Goal: Transaction & Acquisition: Book appointment/travel/reservation

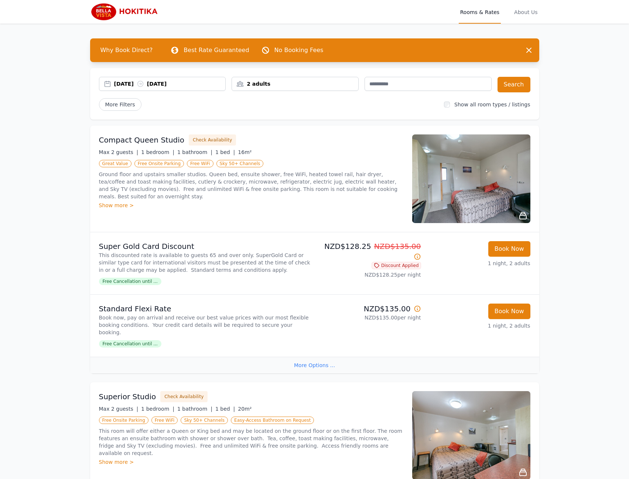
click at [127, 82] on div "[DATE] [DATE]" at bounding box center [170, 83] width 112 height 7
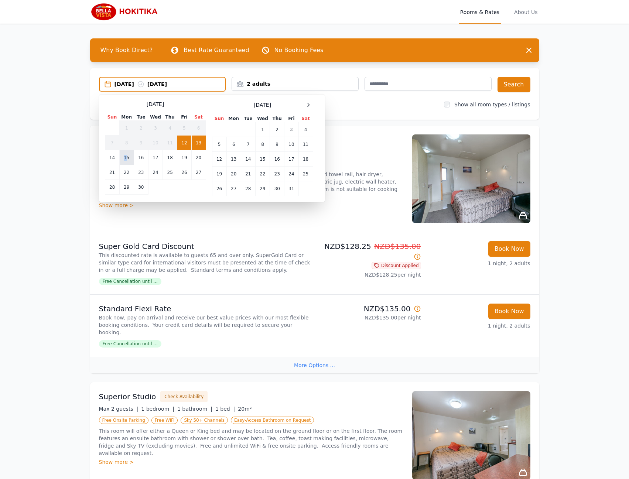
click at [126, 158] on td "15" at bounding box center [126, 157] width 14 height 15
click at [140, 156] on td "16" at bounding box center [141, 157] width 14 height 15
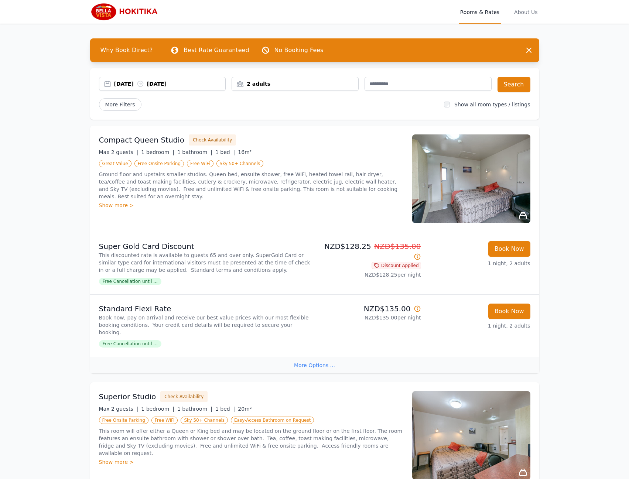
click at [243, 80] on div "2 adults" at bounding box center [295, 84] width 127 height 14
click at [237, 109] on div "2 Adult s 0 Child" at bounding box center [265, 123] width 67 height 56
click at [240, 110] on icon at bounding box center [243, 112] width 6 height 6
click at [516, 86] on button "Search" at bounding box center [514, 85] width 33 height 16
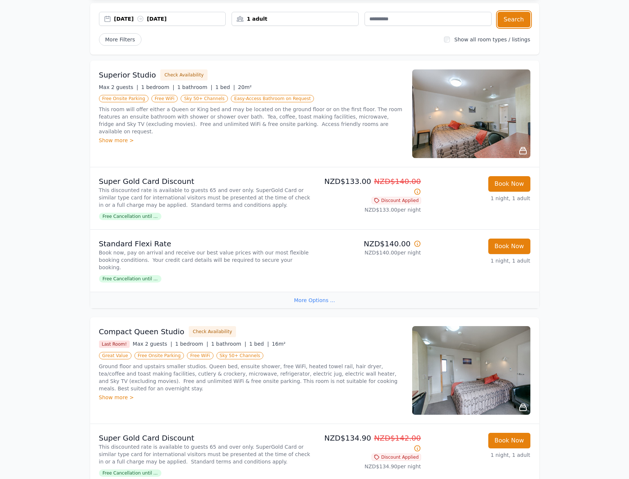
scroll to position [37, 0]
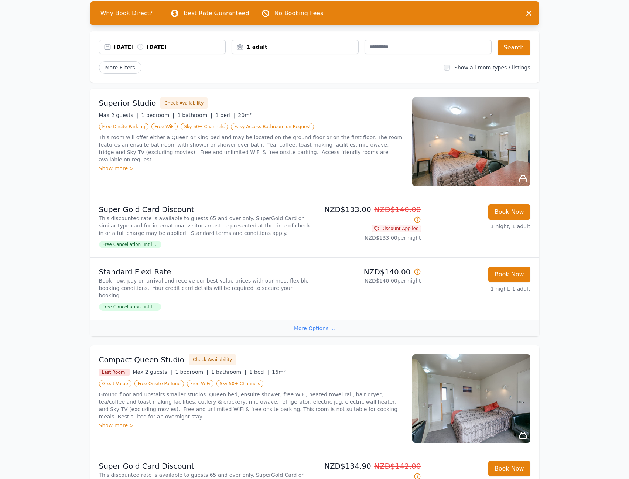
click at [495, 129] on img at bounding box center [471, 142] width 118 height 89
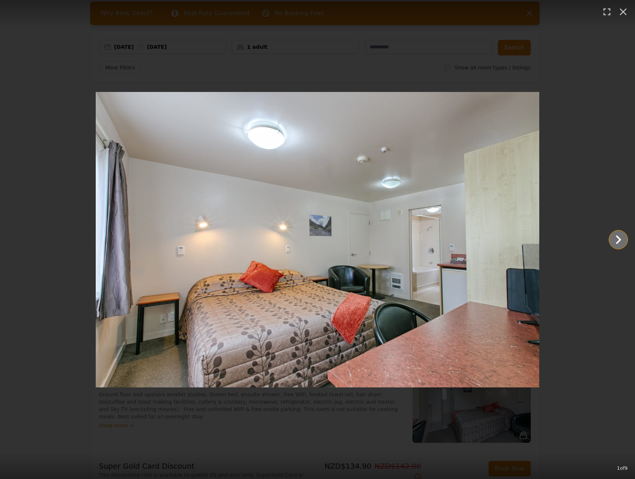
click at [615, 238] on icon "Show slide 2 of 9" at bounding box center [618, 240] width 18 height 18
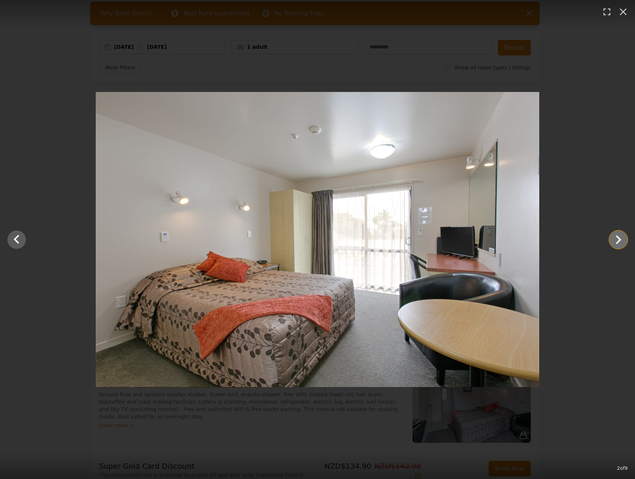
click at [615, 238] on icon "Show slide 3 of 9" at bounding box center [618, 240] width 18 height 18
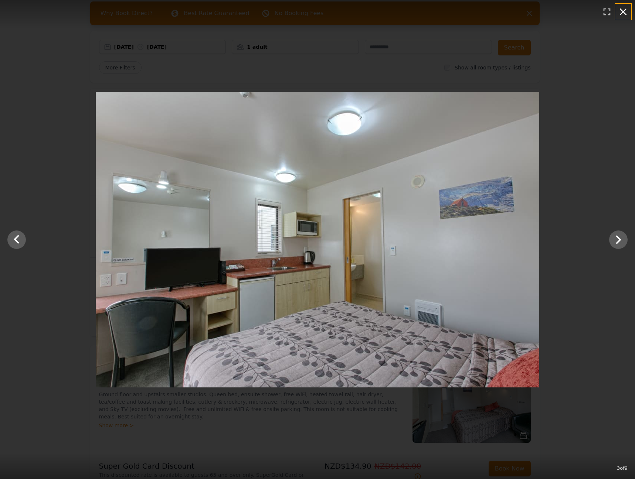
click at [620, 12] on icon "button" at bounding box center [623, 12] width 12 height 12
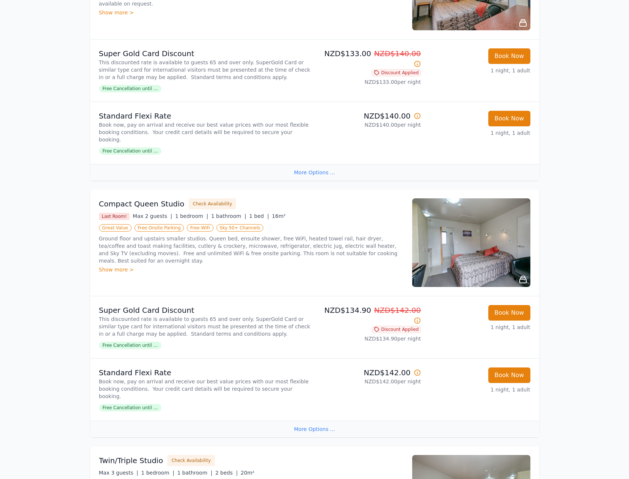
scroll to position [38, 0]
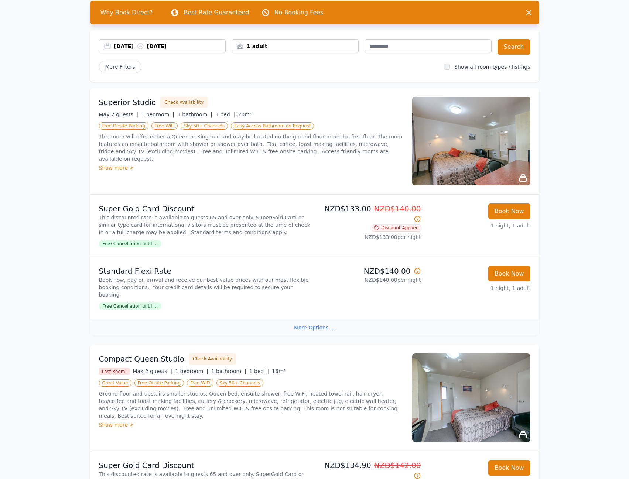
click at [140, 303] on span "Free Cancellation until ..." at bounding box center [130, 306] width 62 height 7
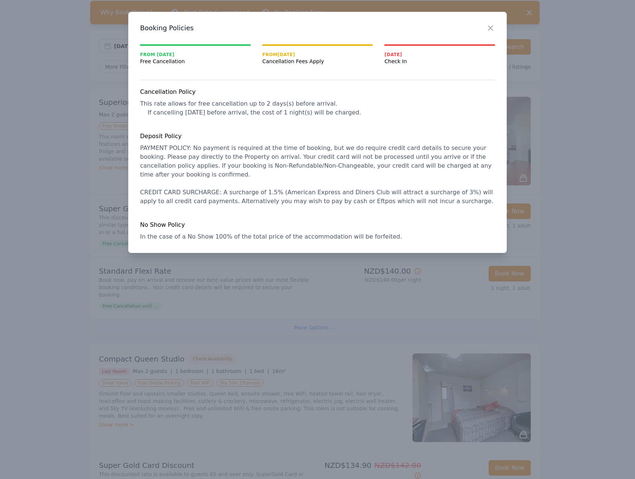
click at [245, 266] on div at bounding box center [317, 239] width 635 height 479
